Goal: Check status: Check status

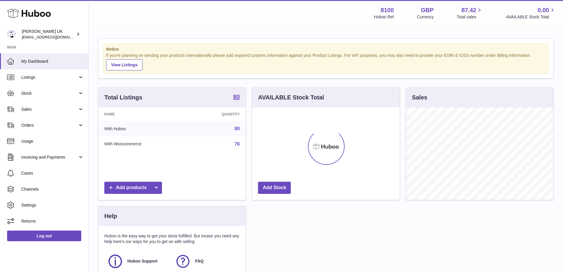
scroll to position [92, 148]
click at [47, 106] on link "Sales" at bounding box center [44, 109] width 88 height 16
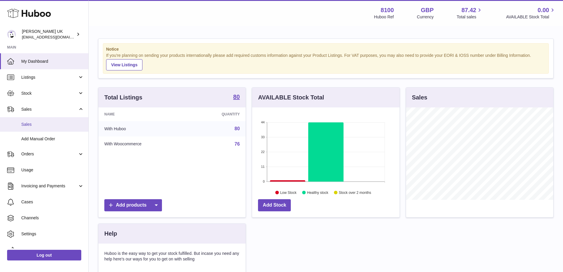
click at [43, 126] on span "Sales" at bounding box center [52, 124] width 63 height 6
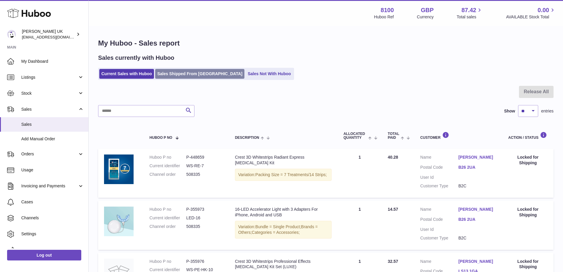
click at [178, 71] on link "Sales Shipped From Huboo" at bounding box center [199, 74] width 89 height 10
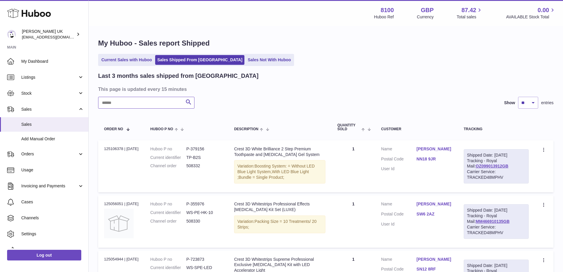
click at [142, 101] on input "text" at bounding box center [146, 103] width 96 height 12
paste input "******"
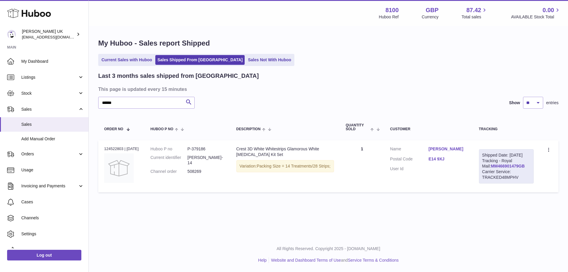
click at [503, 168] on link "MM466901479GB" at bounding box center [507, 165] width 34 height 5
drag, startPoint x: 526, startPoint y: 171, endPoint x: 482, endPoint y: 174, distance: 45.1
click at [483, 174] on div "Shipped Date: 11th Sep 2025 Tracking - Royal Mail: MM466901479GB Carrier Servic…" at bounding box center [506, 166] width 55 height 34
copy link "MM466901479GB"
click at [539, 176] on td "Shipped Date: 11th Sep 2025 Tracking - Royal Mail: MM466901479GB Carrier Servic…" at bounding box center [506, 166] width 67 height 52
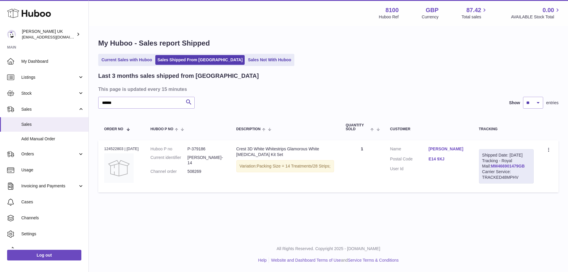
click at [505, 168] on link "MM466901479GB" at bounding box center [507, 165] width 34 height 5
click at [495, 168] on link "MM466901479GB" at bounding box center [507, 165] width 34 height 5
drag, startPoint x: 427, startPoint y: 162, endPoint x: 448, endPoint y: 167, distance: 20.9
click at [448, 167] on dl "Customer Name Daria Chumychkina Postal Code E14 9XJ User Id" at bounding box center [428, 160] width 77 height 29
copy dl "E14 9XJ"
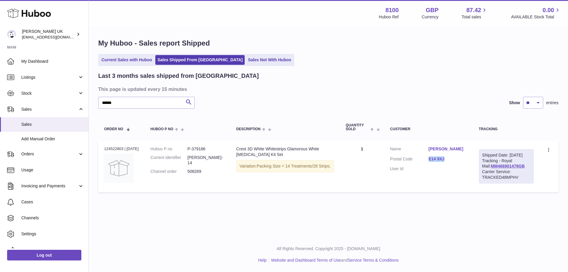
click at [446, 151] on link "Daria Chumychkina" at bounding box center [447, 149] width 38 height 6
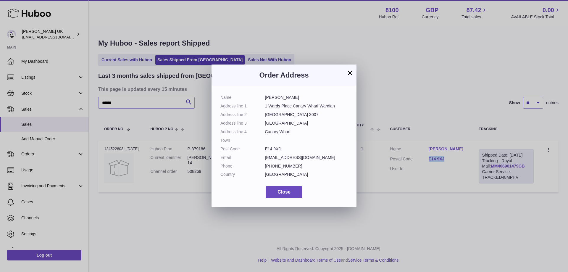
click at [352, 71] on button "×" at bounding box center [349, 72] width 7 height 7
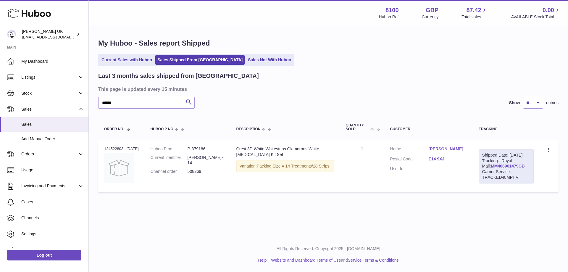
click at [375, 192] on td "Quantity 1" at bounding box center [362, 166] width 44 height 52
click at [499, 168] on link "MM466901479GB" at bounding box center [507, 165] width 34 height 5
click at [498, 168] on link "MM466901479GB" at bounding box center [507, 165] width 34 height 5
click at [446, 149] on link "Daria Chumychkina" at bounding box center [447, 149] width 38 height 6
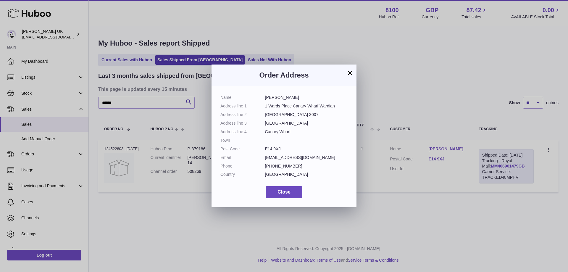
drag, startPoint x: 346, startPoint y: 67, endPoint x: 346, endPoint y: 70, distance: 3.6
click at [346, 68] on div "Order Address" at bounding box center [283, 74] width 145 height 21
drag, startPoint x: 348, startPoint y: 70, endPoint x: 293, endPoint y: 83, distance: 56.4
click at [348, 70] on button "×" at bounding box center [349, 72] width 7 height 7
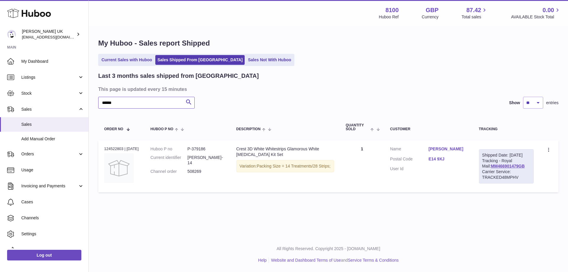
click at [162, 102] on input "******" at bounding box center [146, 103] width 96 height 12
paste input "text"
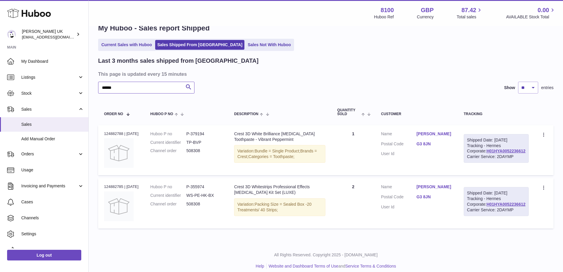
scroll to position [30, 0]
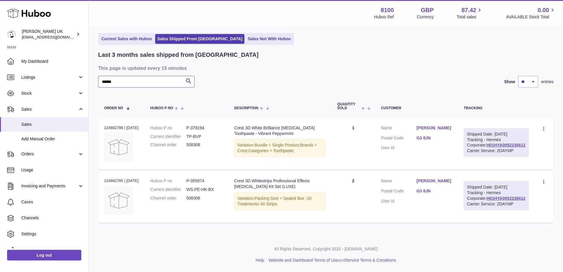
type input "******"
click at [517, 146] on link "H01HYA0052236612" at bounding box center [506, 144] width 39 height 5
drag, startPoint x: 126, startPoint y: 73, endPoint x: 93, endPoint y: 72, distance: 32.2
click at [65, 73] on div "Huboo Samuel Kan UK emotion88hk@gmail.com Main My Dashboard Listings Not with H…" at bounding box center [281, 125] width 563 height 293
click at [298, 77] on div "Search Show ** ** ** entries" at bounding box center [326, 82] width 456 height 12
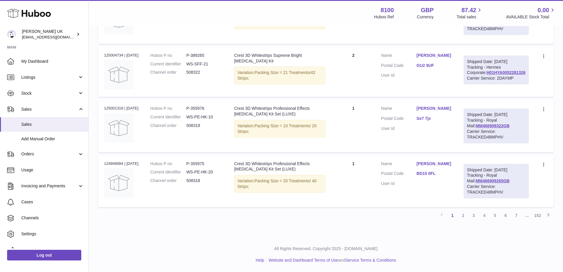
scroll to position [503, 0]
drag, startPoint x: 529, startPoint y: 117, endPoint x: 453, endPoint y: 89, distance: 80.5
click at [453, 89] on tr "Order no 125004734 | 19th Sep Huboo P no P-389265 Current identifier WS-SFF-21 …" at bounding box center [326, 72] width 456 height 50
click at [464, 221] on link "2" at bounding box center [463, 215] width 11 height 11
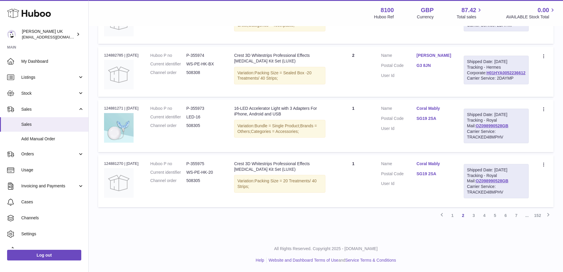
scroll to position [548, 0]
click at [473, 212] on link "3" at bounding box center [474, 215] width 11 height 11
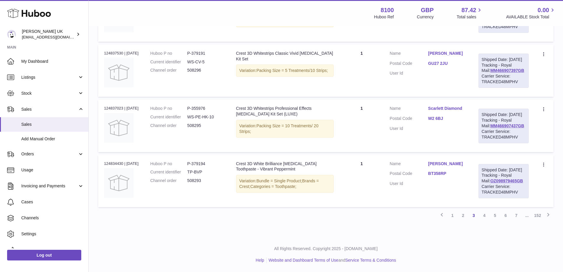
scroll to position [537, 0]
click at [483, 214] on link "4" at bounding box center [484, 215] width 11 height 11
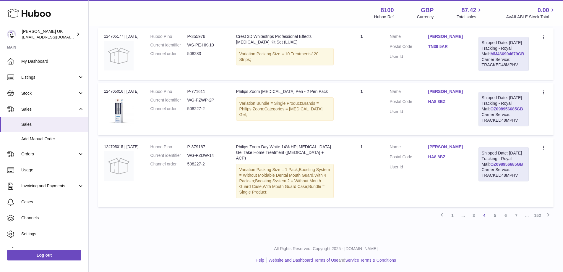
scroll to position [548, 0]
click at [494, 217] on link "5" at bounding box center [495, 215] width 11 height 11
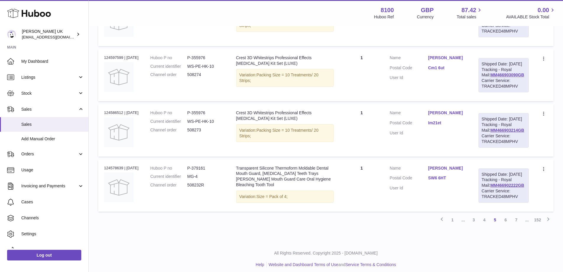
scroll to position [500, 0]
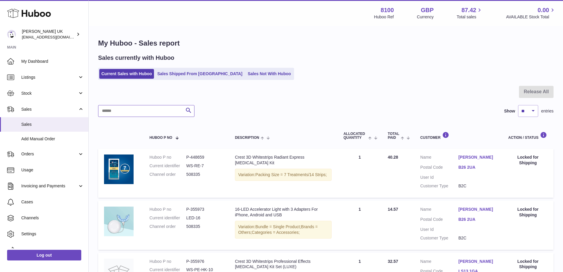
click at [155, 106] on input "text" at bounding box center [146, 111] width 96 height 12
click at [179, 80] on ul "Current Sales with Huboo Sales Shipped From Huboo Sales Not With Huboo" at bounding box center [196, 74] width 196 height 12
click at [182, 76] on link "Sales Shipped From Huboo" at bounding box center [199, 74] width 89 height 10
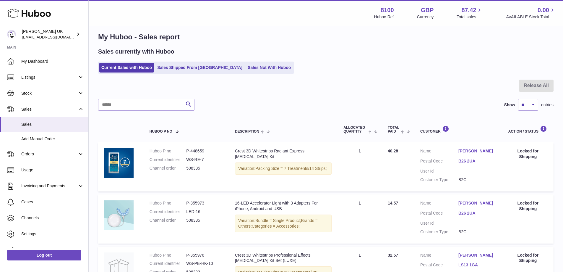
scroll to position [41, 0]
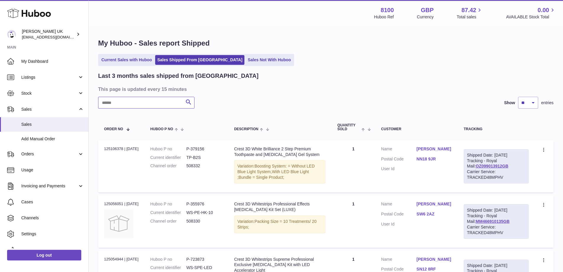
click at [131, 106] on input "text" at bounding box center [146, 103] width 96 height 12
paste input "******"
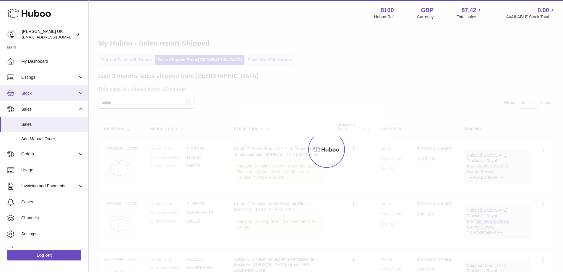
type input "******"
click at [39, 90] on link "Stock" at bounding box center [44, 93] width 88 height 16
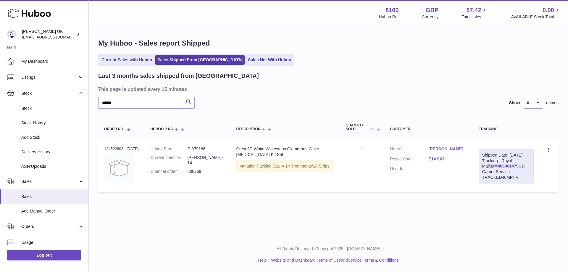
click at [512, 66] on div "Current Sales with Huboo Sales Shipped From Huboo Sales Not With Huboo" at bounding box center [328, 60] width 460 height 12
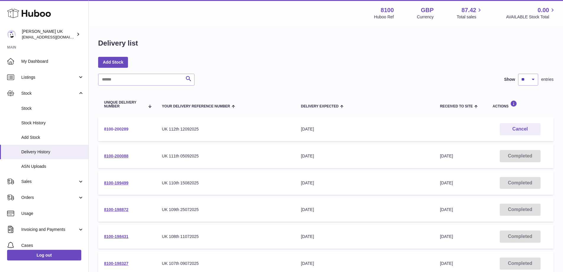
click at [115, 129] on link "8100-200289" at bounding box center [116, 129] width 25 height 5
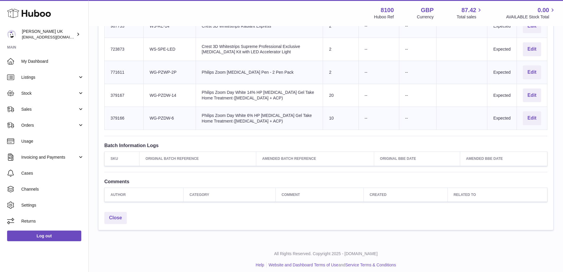
scroll to position [330, 0]
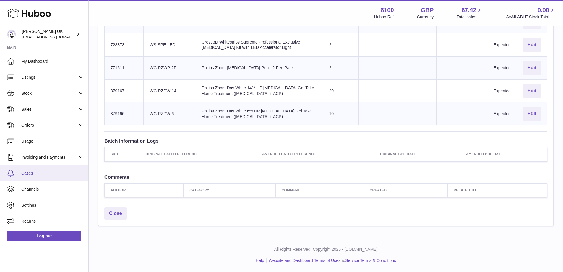
click at [36, 171] on span "Cases" at bounding box center [52, 173] width 63 height 6
